Goal: Task Accomplishment & Management: Use online tool/utility

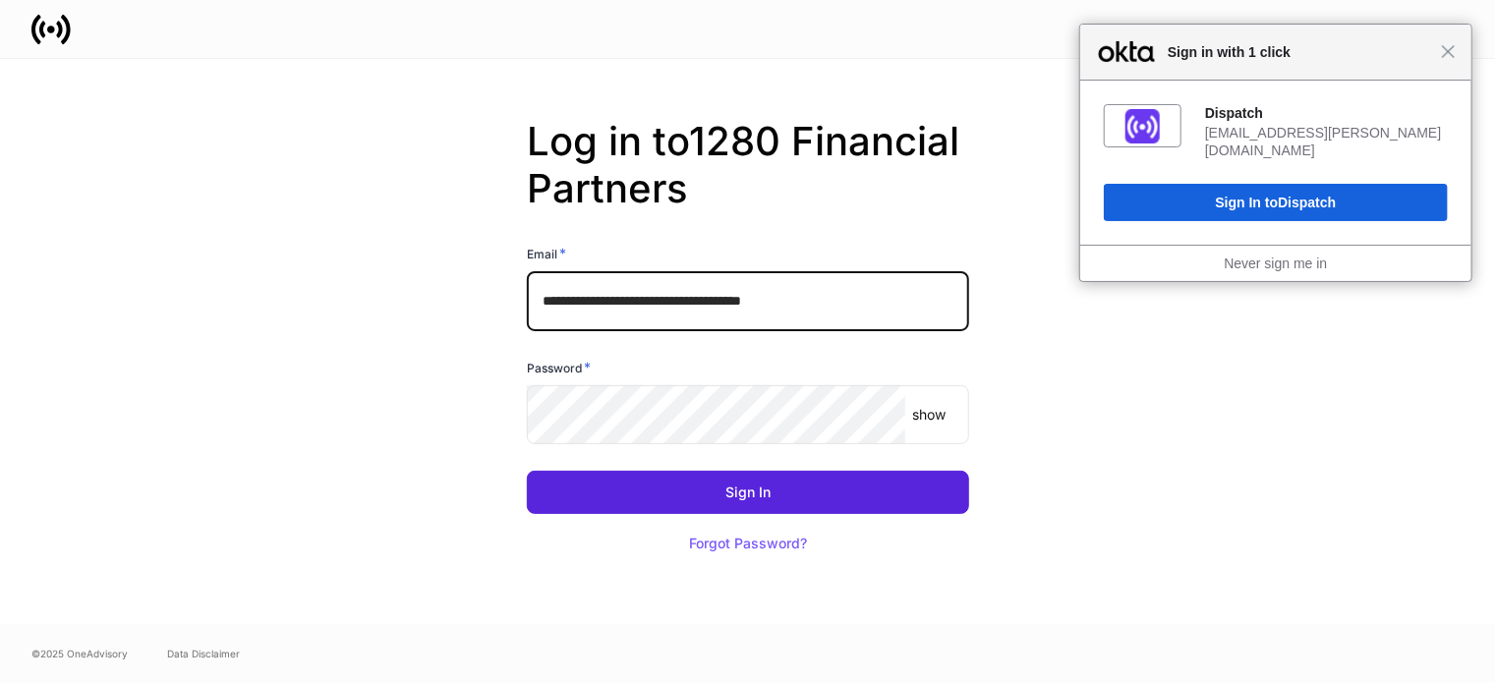
click at [920, 308] on input "**********" at bounding box center [748, 300] width 442 height 59
type input "**********"
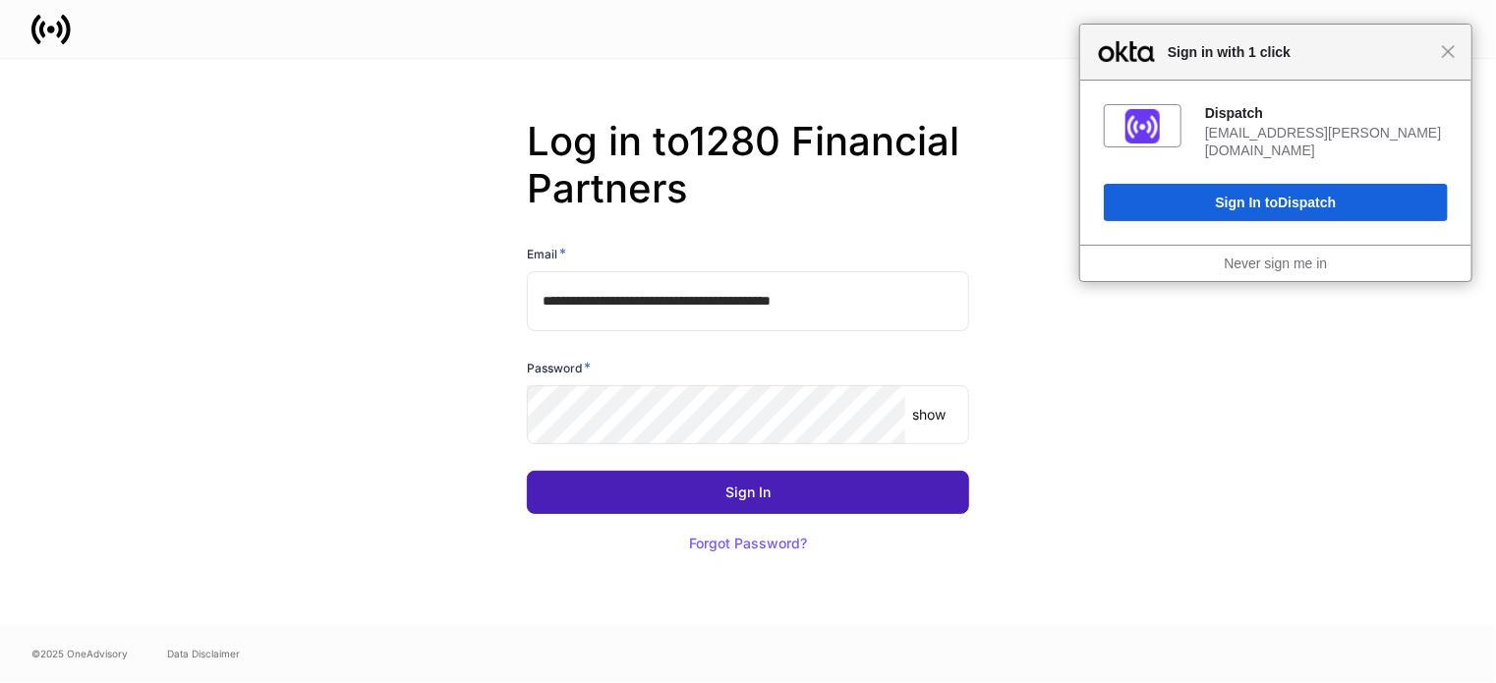
click at [861, 492] on button "Sign In" at bounding box center [748, 492] width 442 height 43
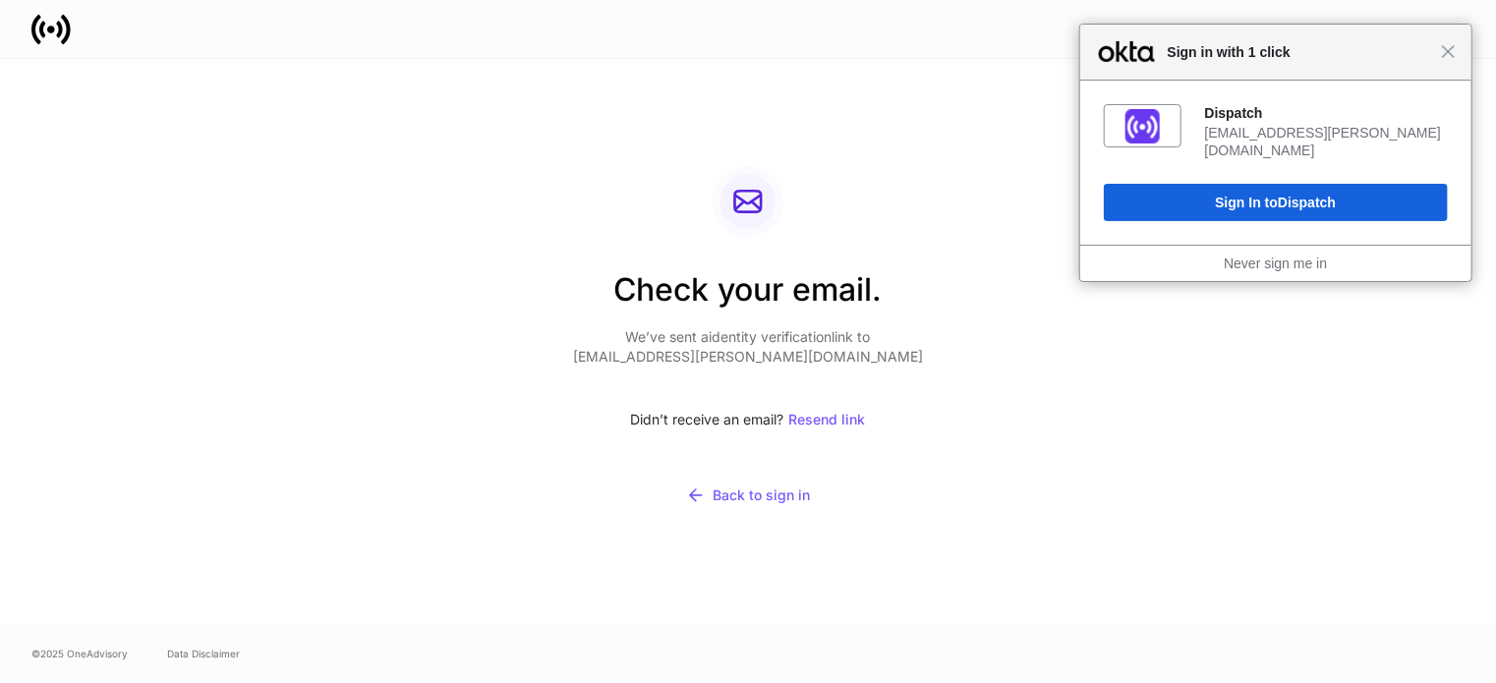
click at [1463, 67] on div "Close Sign in with 1 click" at bounding box center [1275, 53] width 391 height 56
